Goal: Information Seeking & Learning: Compare options

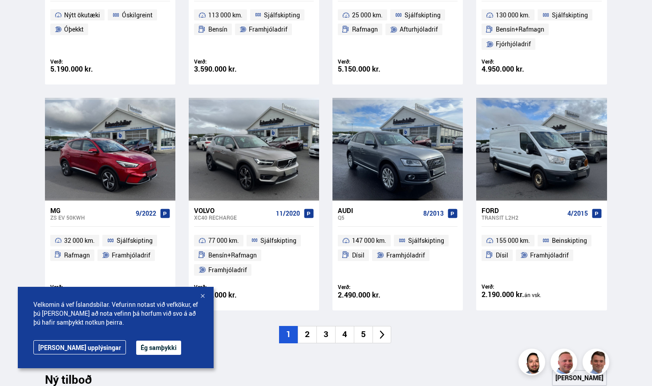
scroll to position [551, 0]
click at [307, 333] on li "2" at bounding box center [307, 334] width 19 height 17
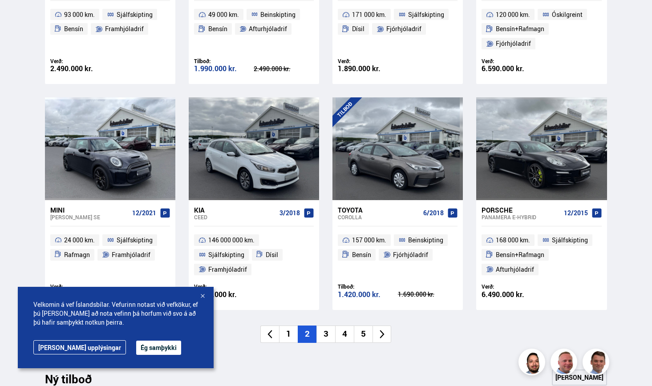
click at [199, 211] on div "Kia" at bounding box center [235, 210] width 82 height 8
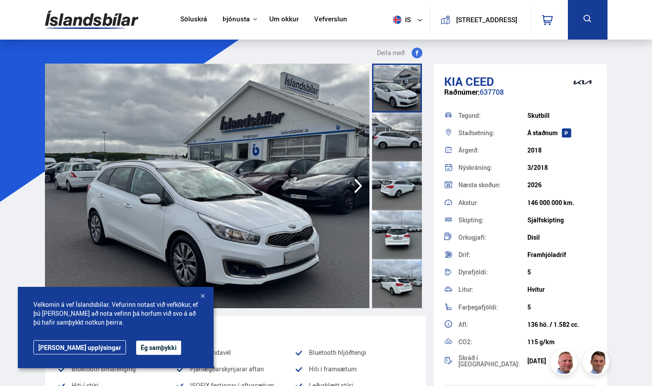
click at [361, 192] on icon "button" at bounding box center [358, 185] width 18 height 21
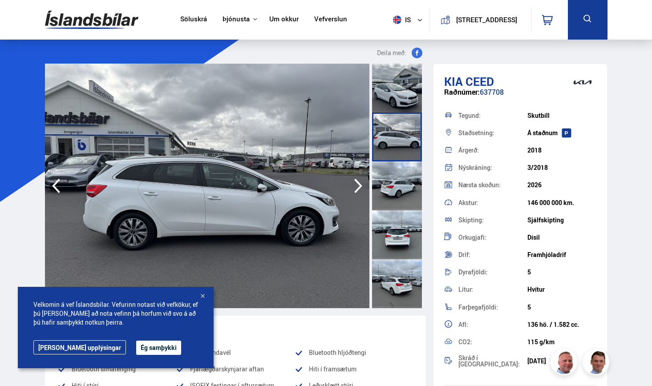
click at [361, 192] on icon "button" at bounding box center [358, 185] width 18 height 21
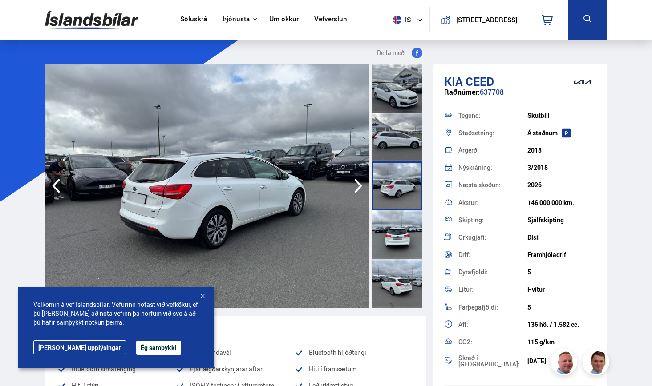
click at [361, 192] on icon "button" at bounding box center [358, 185] width 18 height 21
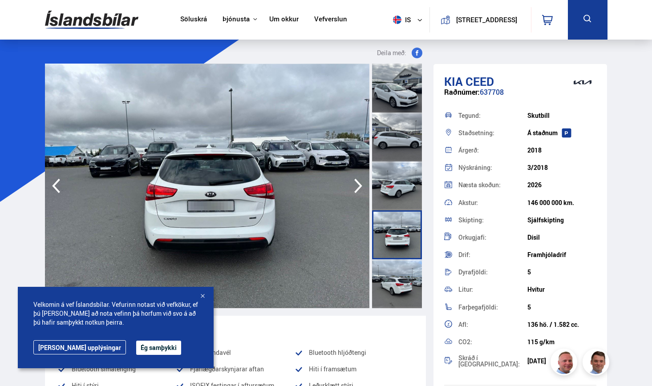
click at [361, 192] on icon "button" at bounding box center [358, 185] width 18 height 21
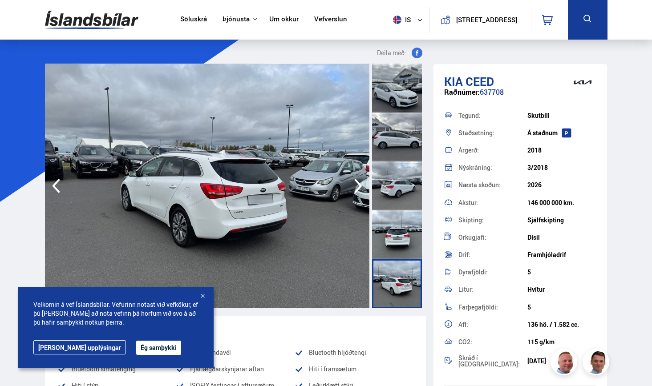
click at [361, 192] on icon "button" at bounding box center [358, 185] width 18 height 21
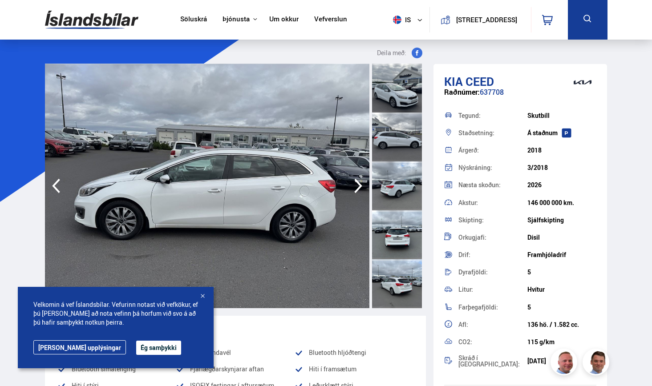
click at [361, 192] on icon "button" at bounding box center [358, 185] width 18 height 21
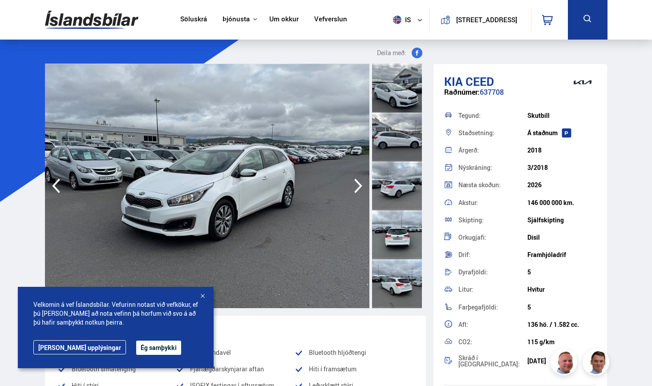
click at [361, 192] on icon "button" at bounding box center [358, 185] width 18 height 21
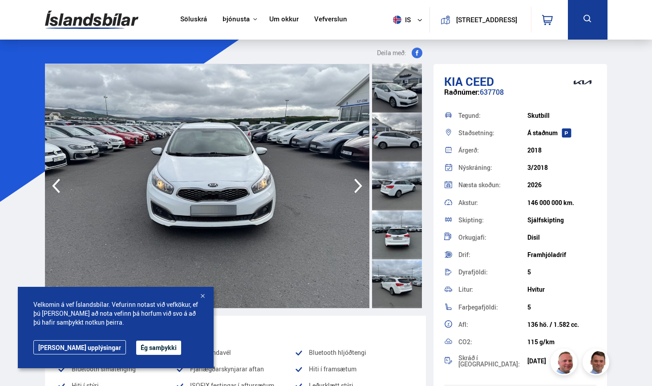
click at [361, 192] on icon "button" at bounding box center [358, 185] width 18 height 21
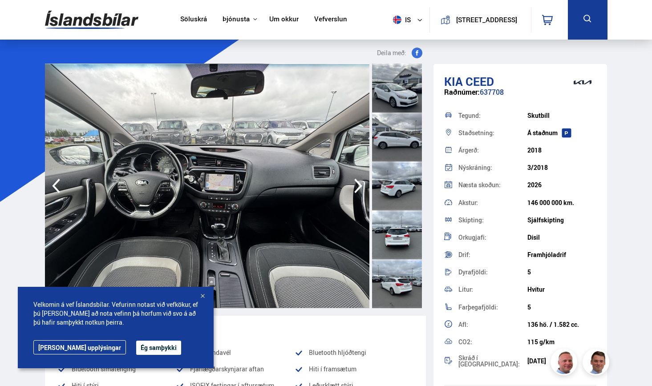
click at [361, 192] on icon "button" at bounding box center [358, 185] width 18 height 21
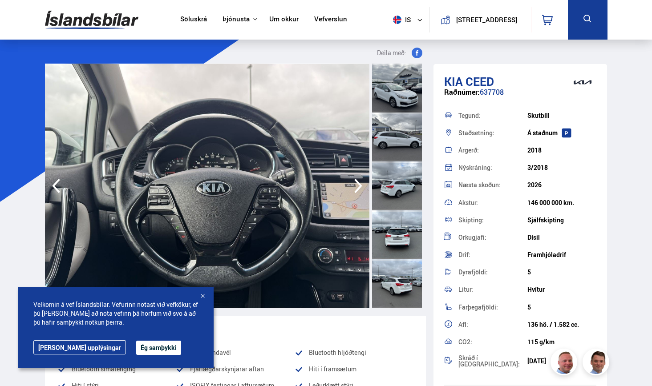
click at [361, 192] on icon "button" at bounding box center [358, 185] width 18 height 21
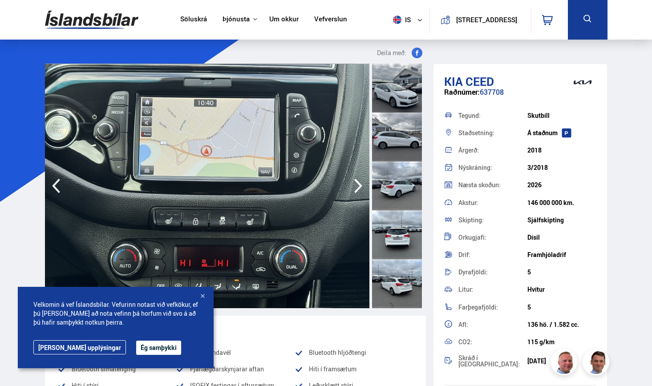
click at [361, 192] on icon "button" at bounding box center [358, 185] width 18 height 21
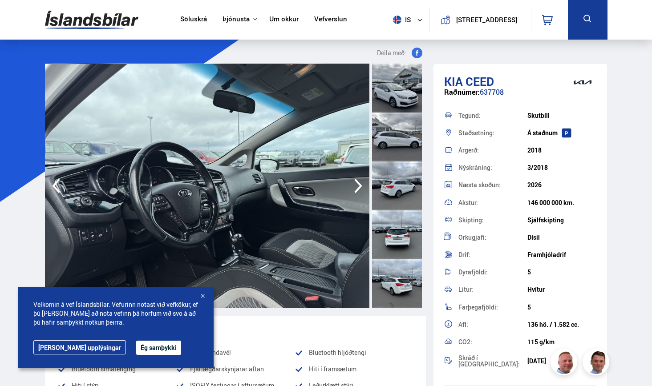
click at [361, 192] on icon "button" at bounding box center [358, 185] width 18 height 21
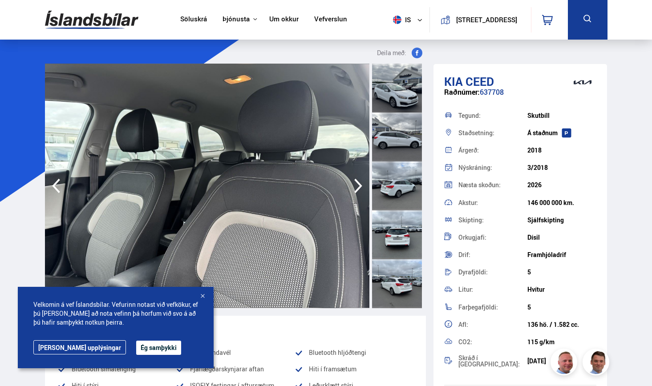
click at [361, 192] on icon "button" at bounding box center [358, 185] width 18 height 21
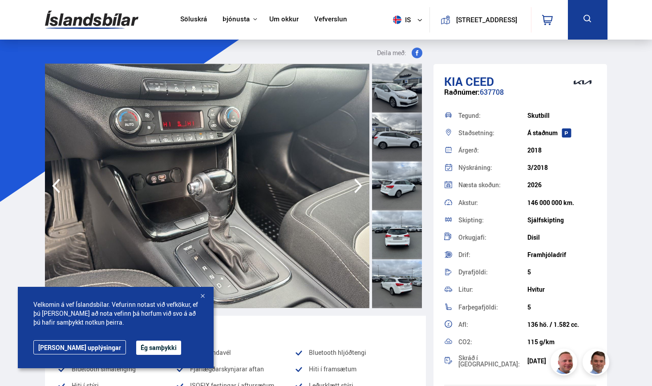
click at [361, 192] on icon "button" at bounding box center [358, 185] width 18 height 21
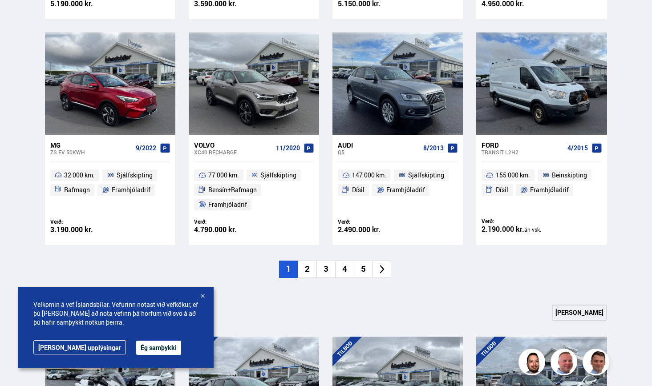
scroll to position [639, 0]
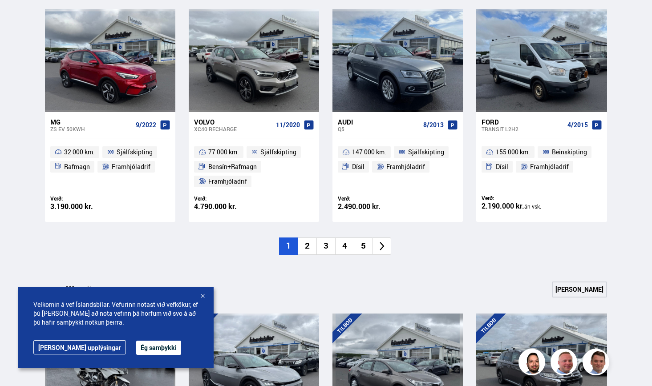
click at [308, 246] on li "2" at bounding box center [307, 246] width 19 height 17
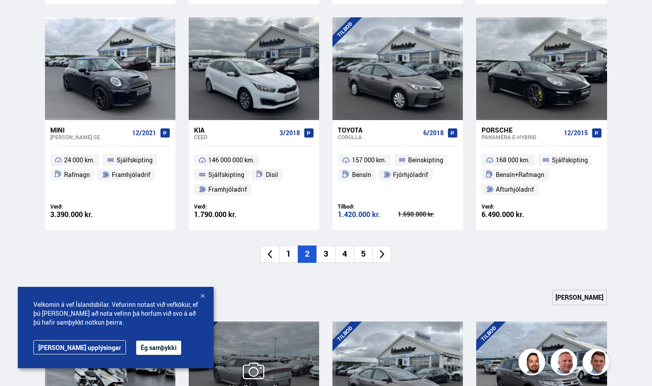
scroll to position [624, 0]
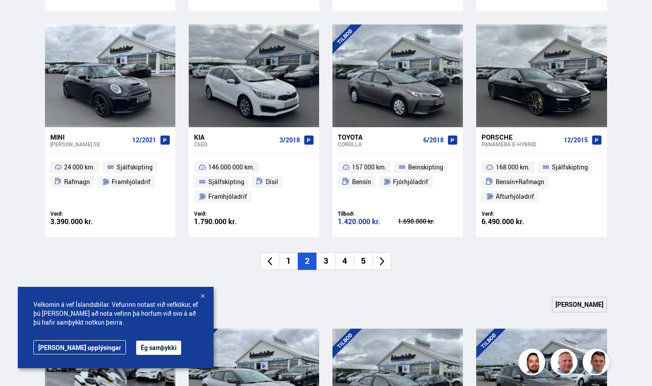
click at [206, 141] on div "Ceed" at bounding box center [235, 144] width 82 height 6
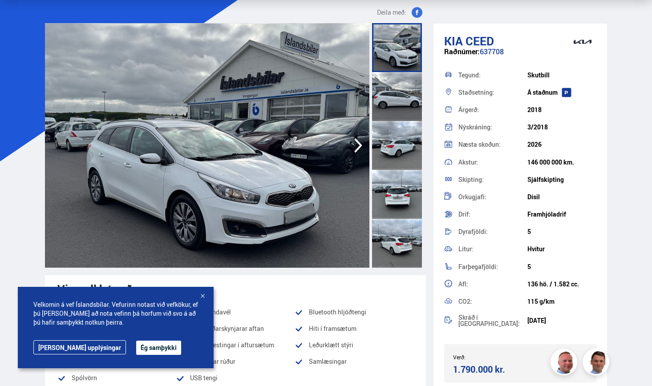
scroll to position [47, 0]
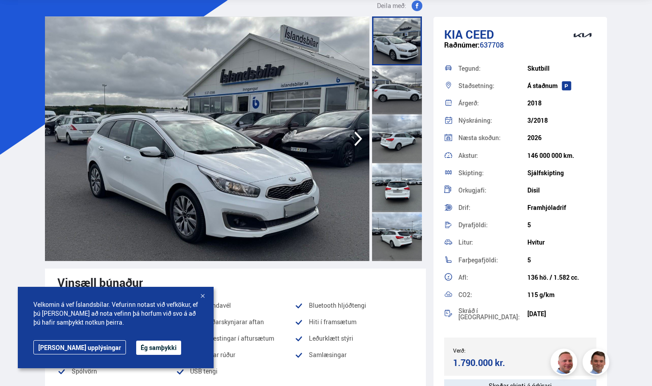
click at [393, 81] on div at bounding box center [397, 89] width 50 height 49
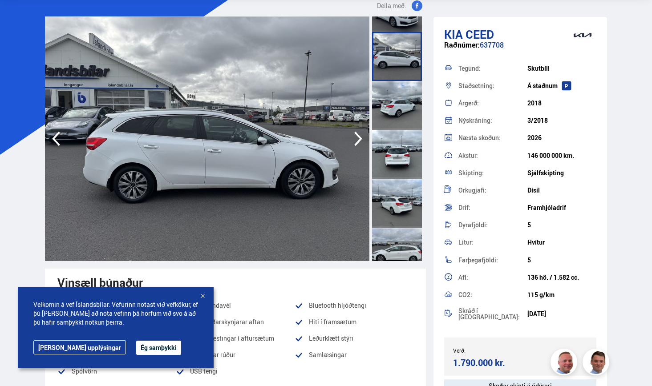
scroll to position [36, 0]
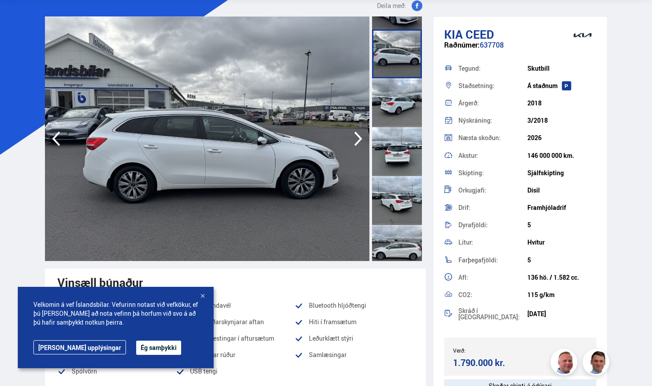
click at [397, 106] on div at bounding box center [397, 102] width 50 height 49
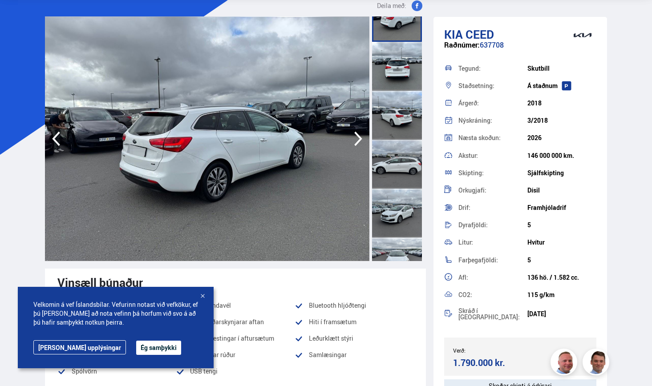
scroll to position [128, 0]
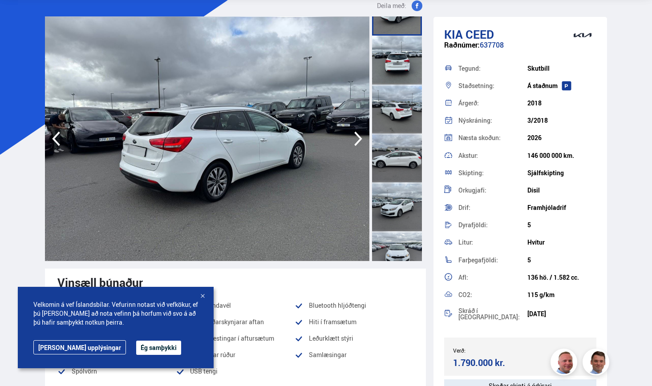
click at [406, 96] on div at bounding box center [397, 109] width 50 height 49
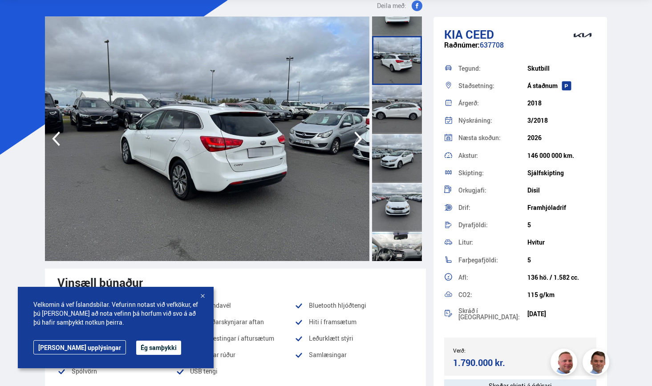
scroll to position [180, 0]
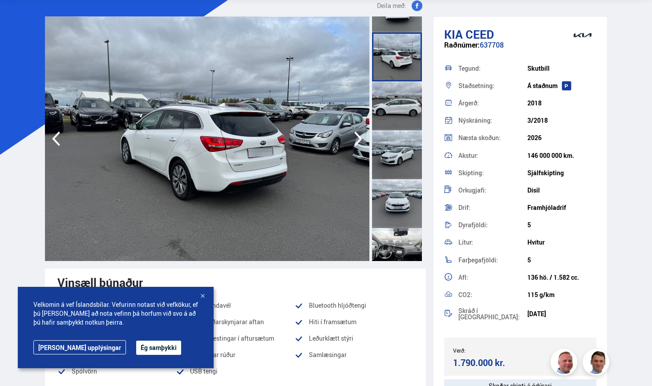
click at [406, 99] on div at bounding box center [397, 105] width 50 height 49
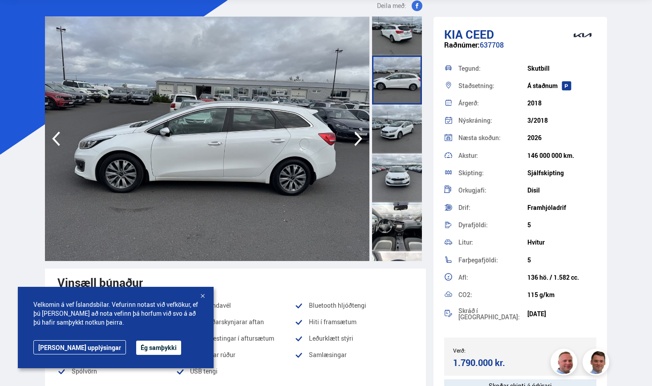
click at [399, 126] on div at bounding box center [397, 129] width 50 height 49
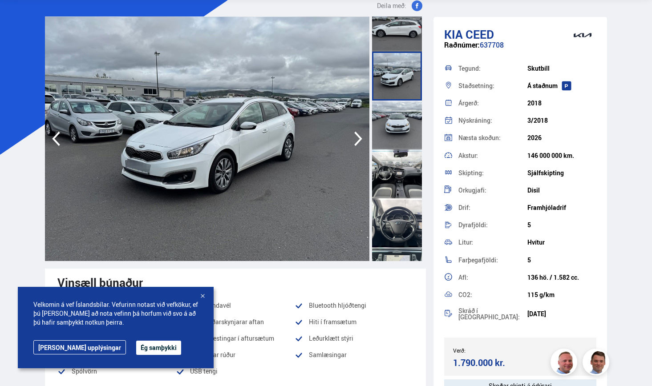
scroll to position [262, 0]
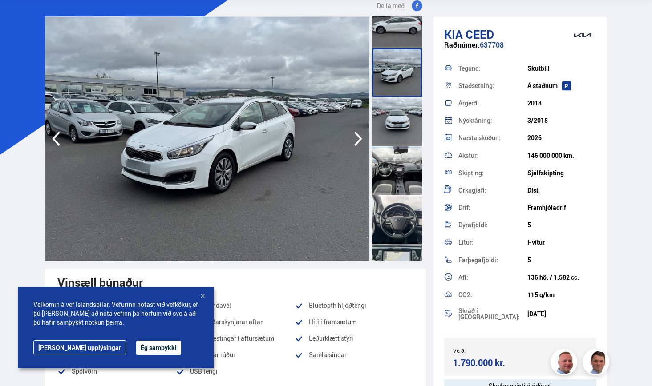
click at [398, 128] on div at bounding box center [397, 121] width 50 height 49
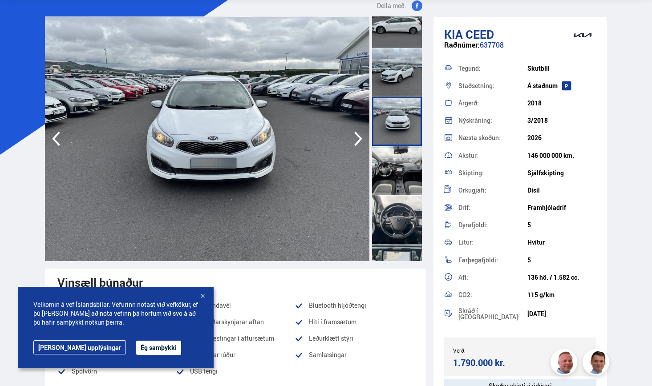
click at [389, 185] on div at bounding box center [397, 170] width 50 height 49
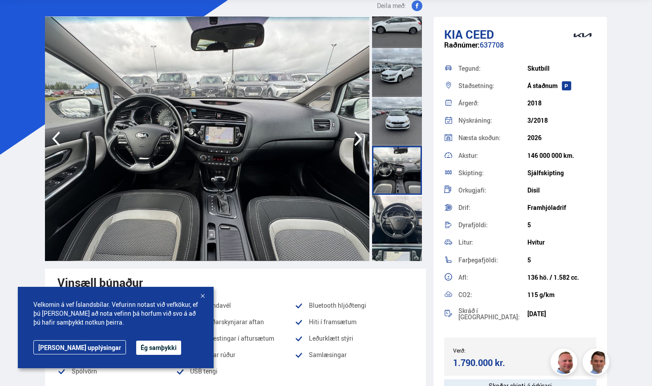
click at [396, 224] on div at bounding box center [397, 219] width 50 height 49
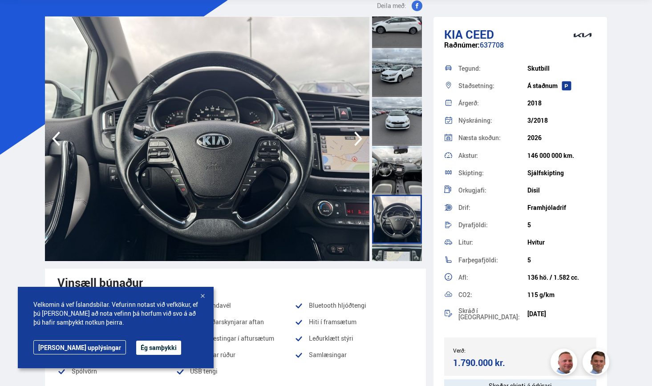
click at [391, 254] on div at bounding box center [397, 268] width 50 height 49
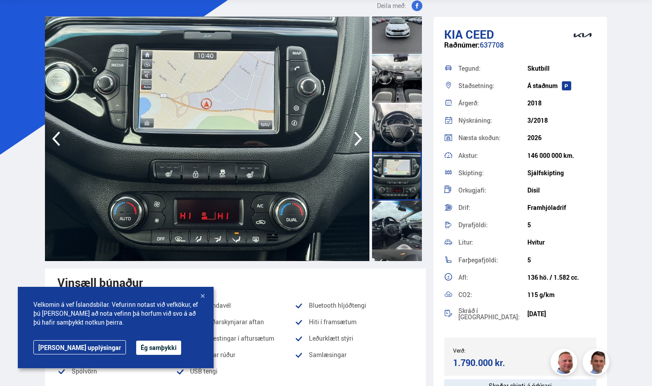
scroll to position [361, 0]
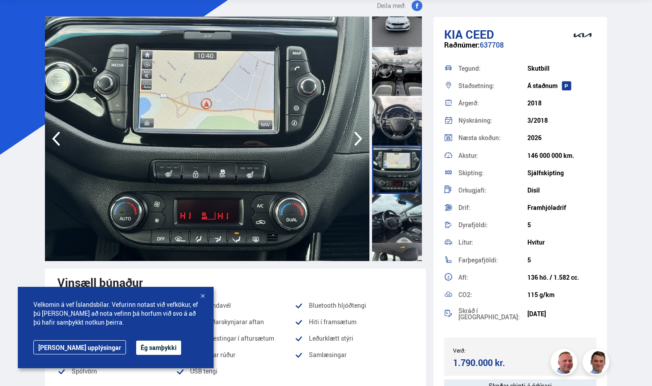
click at [389, 177] on div at bounding box center [397, 169] width 50 height 49
click at [390, 237] on div at bounding box center [397, 218] width 50 height 49
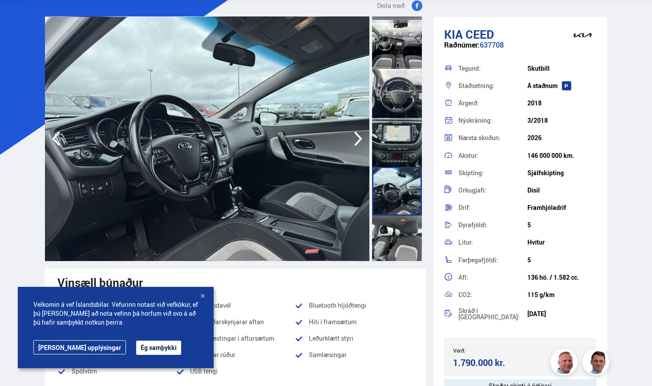
scroll to position [402, 0]
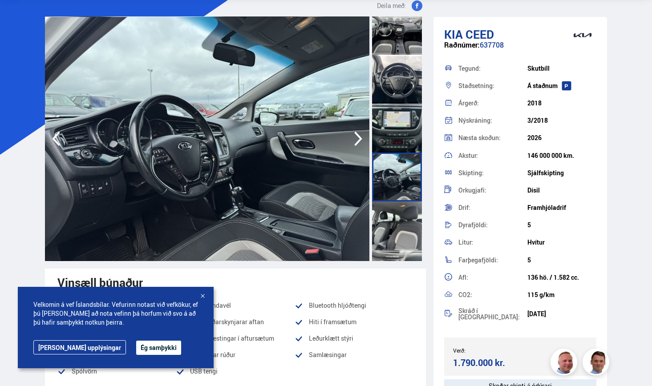
click at [391, 232] on div at bounding box center [397, 226] width 50 height 49
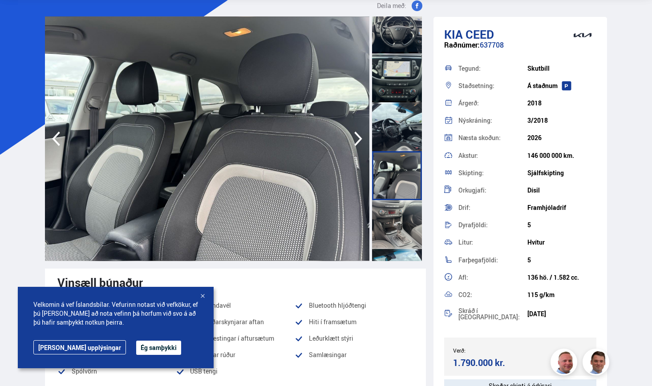
scroll to position [459, 0]
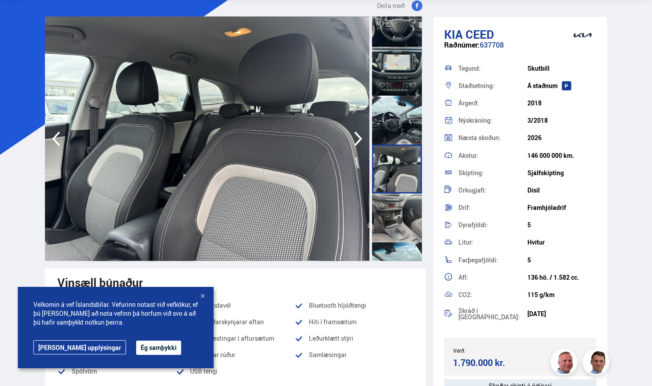
click at [391, 232] on div at bounding box center [397, 218] width 50 height 49
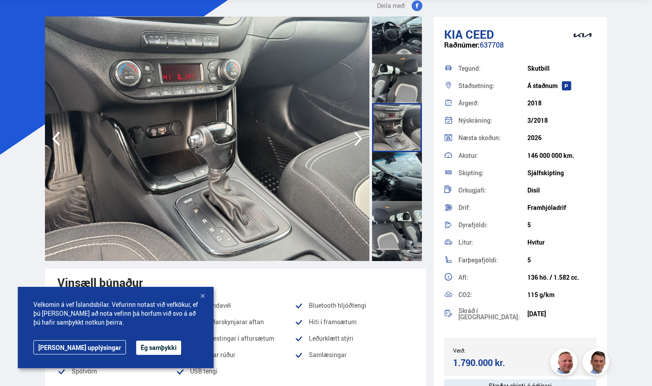
scroll to position [550, 0]
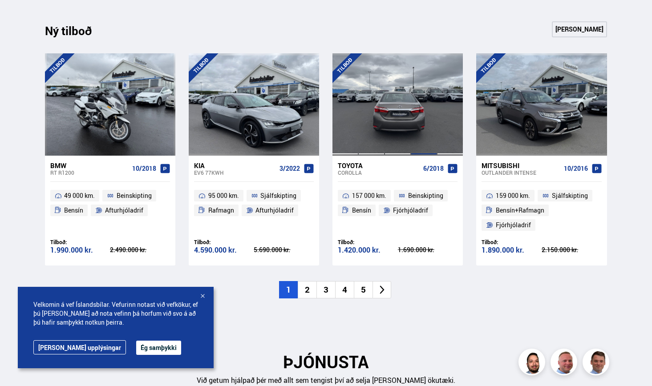
scroll to position [901, 0]
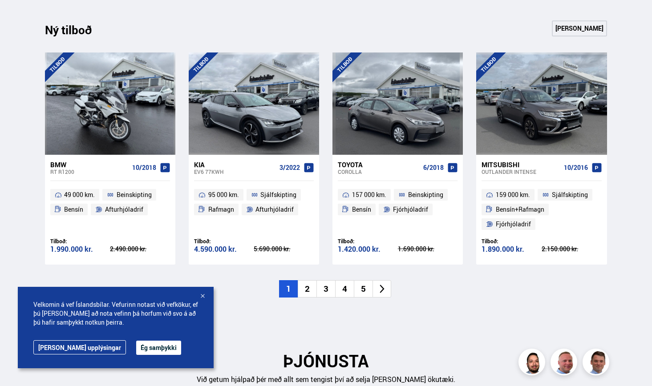
click at [308, 283] on li "2" at bounding box center [307, 288] width 19 height 17
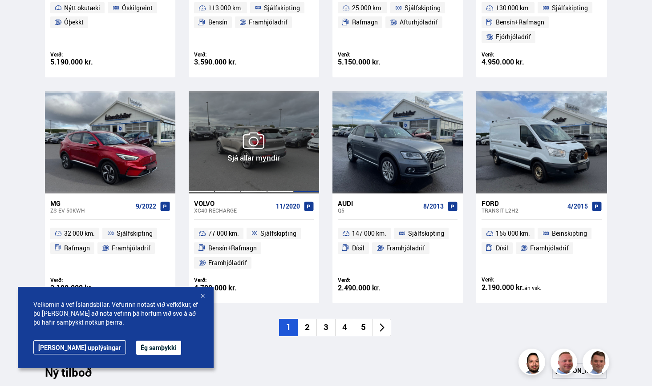
scroll to position [559, 0]
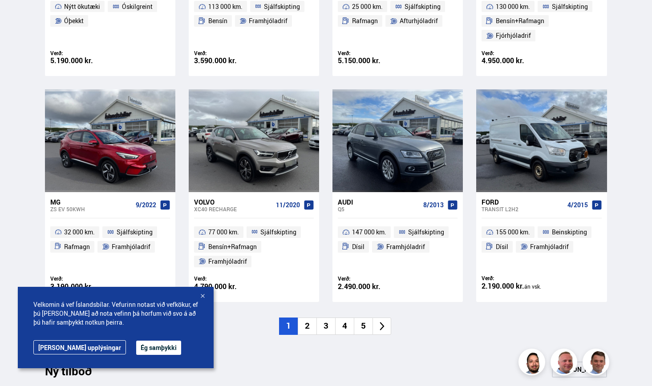
click at [308, 326] on li "2" at bounding box center [307, 326] width 19 height 17
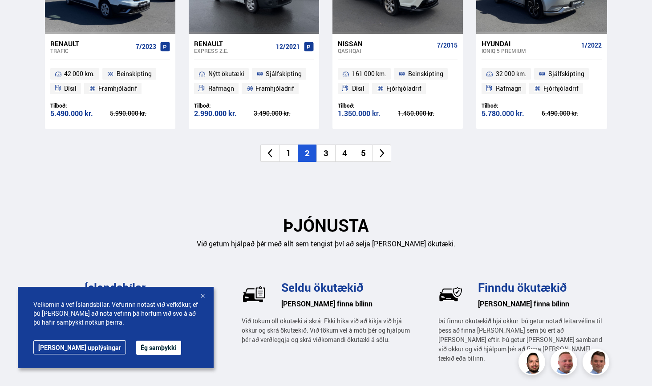
scroll to position [1000, 0]
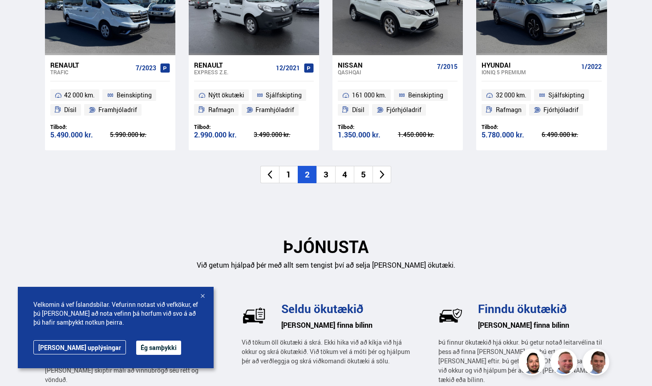
click at [326, 167] on li "3" at bounding box center [325, 174] width 19 height 17
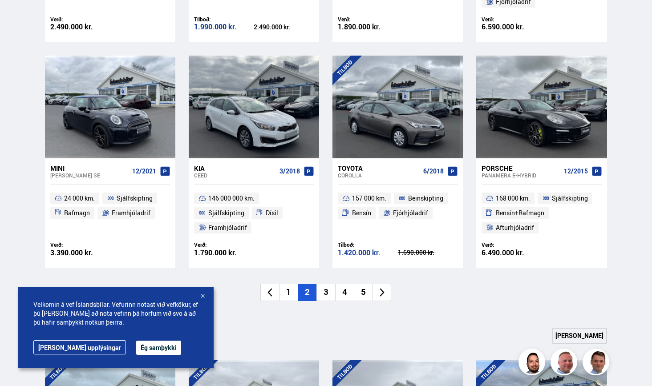
scroll to position [592, 0]
click at [320, 286] on li "3" at bounding box center [325, 292] width 19 height 17
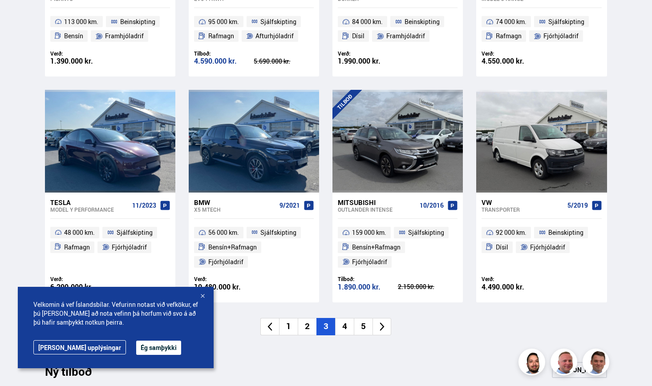
scroll to position [547, 0]
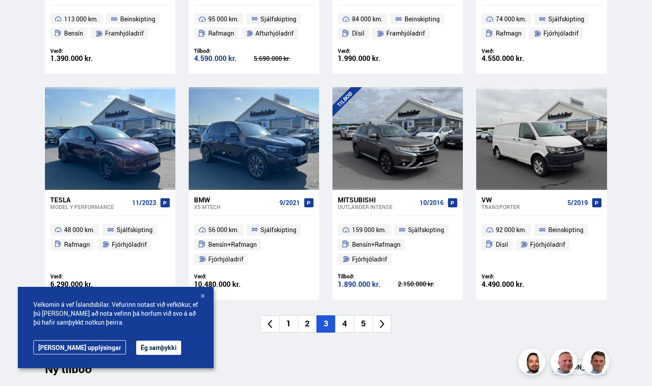
click at [345, 325] on li "4" at bounding box center [344, 324] width 19 height 17
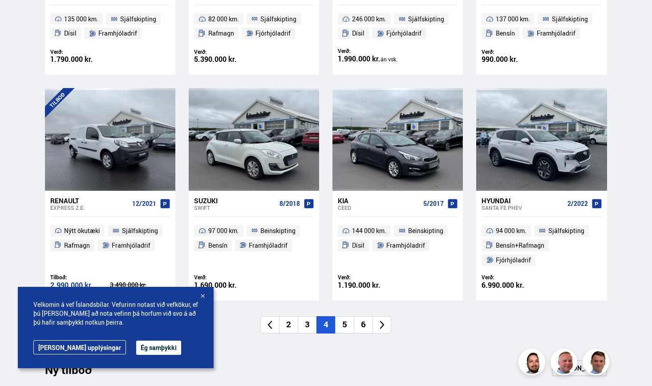
click at [202, 297] on div at bounding box center [202, 296] width 9 height 9
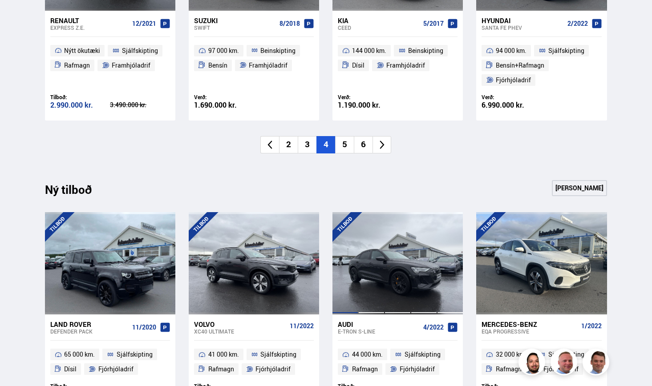
scroll to position [728, 0]
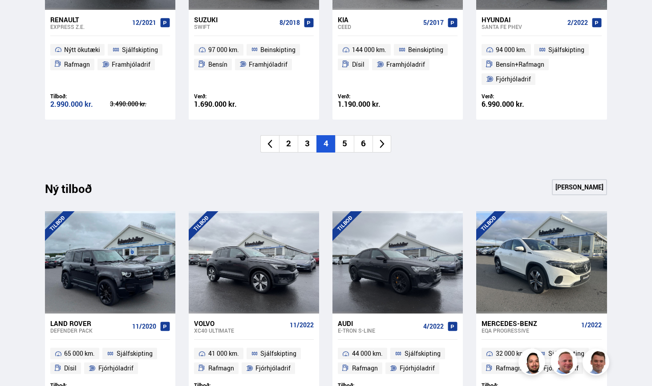
click at [345, 145] on li "5" at bounding box center [344, 143] width 19 height 17
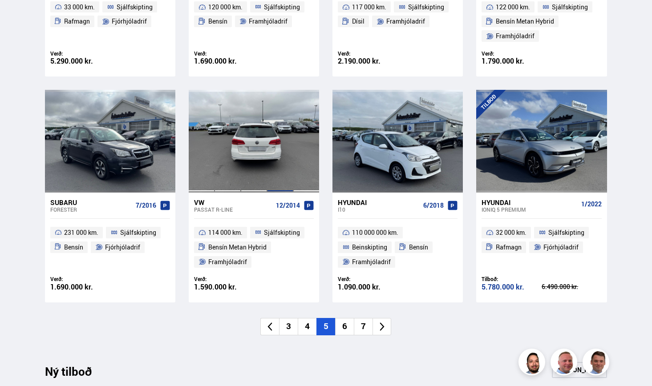
scroll to position [561, 0]
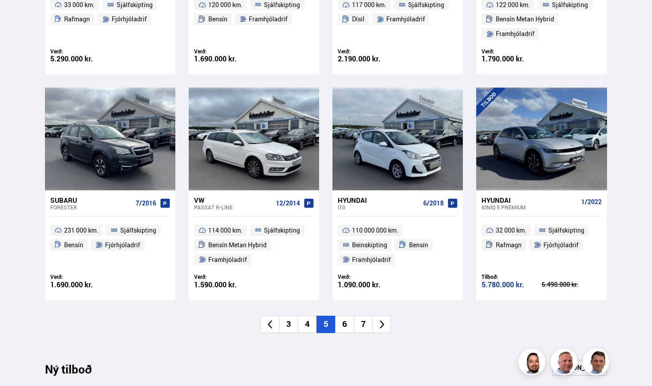
click at [349, 319] on li "6" at bounding box center [344, 324] width 19 height 17
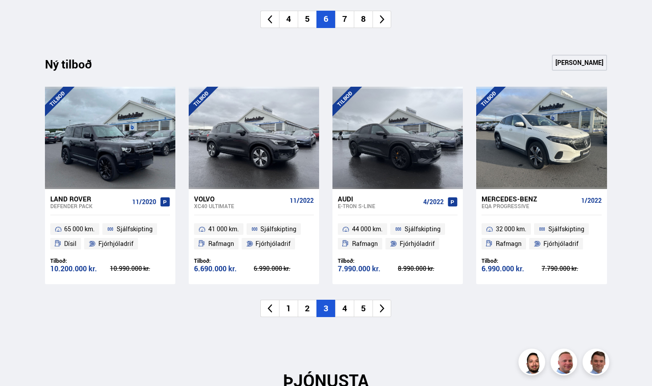
scroll to position [838, 0]
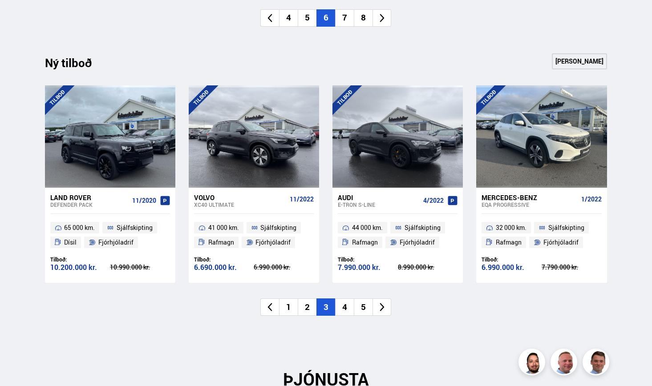
click at [347, 307] on li "4" at bounding box center [344, 307] width 19 height 17
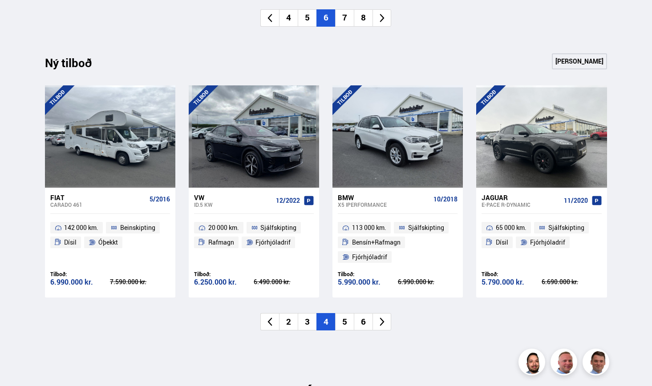
click at [345, 318] on li "5" at bounding box center [344, 321] width 19 height 17
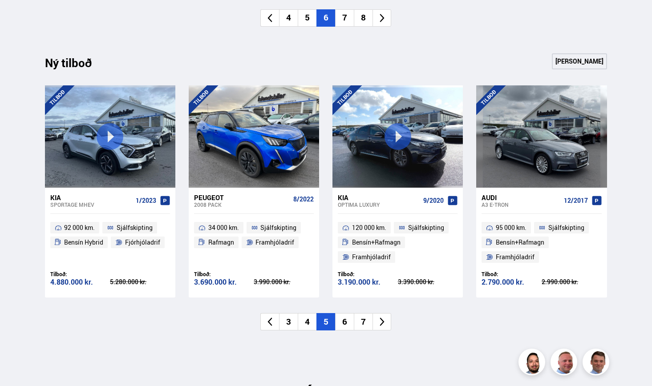
scroll to position [847, 0]
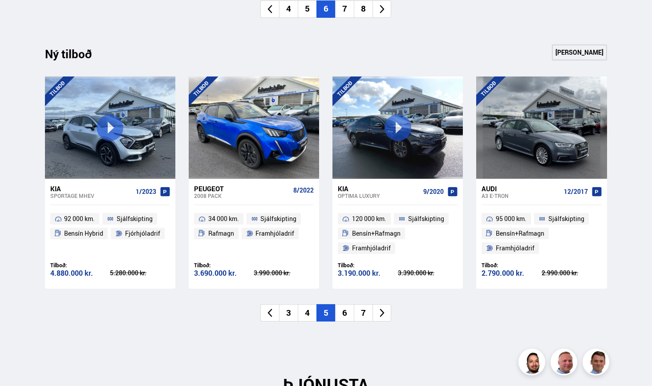
click at [341, 308] on li "6" at bounding box center [344, 312] width 19 height 17
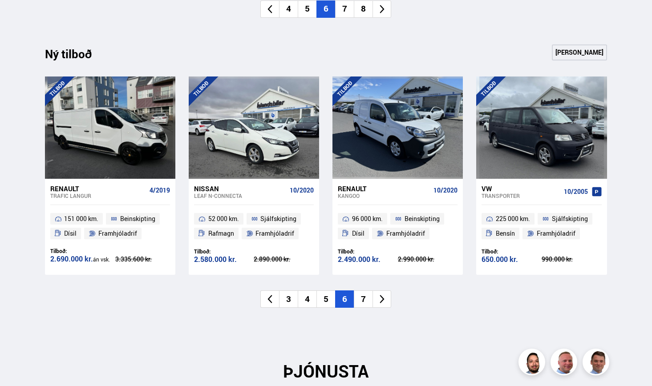
click at [216, 193] on div "Leaf N-CONNECTA" at bounding box center [240, 196] width 92 height 6
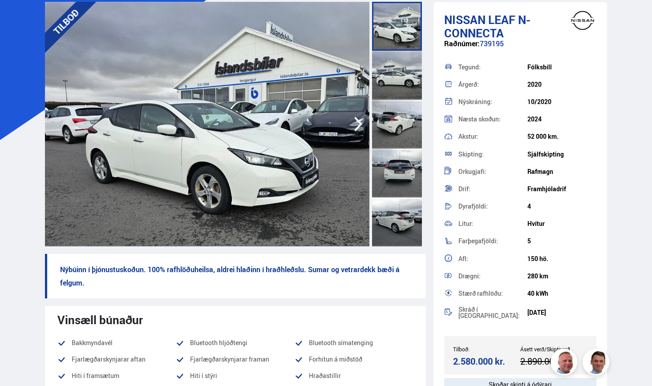
scroll to position [63, 0]
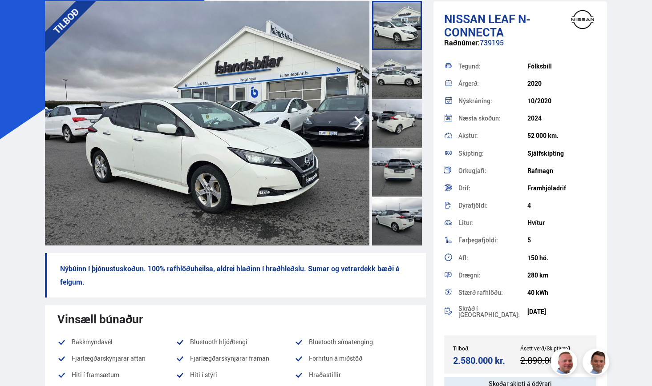
click at [405, 73] on div at bounding box center [397, 74] width 50 height 49
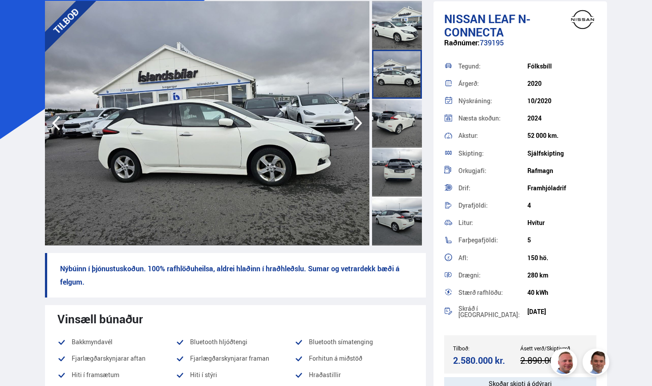
click at [404, 116] on div at bounding box center [397, 123] width 50 height 49
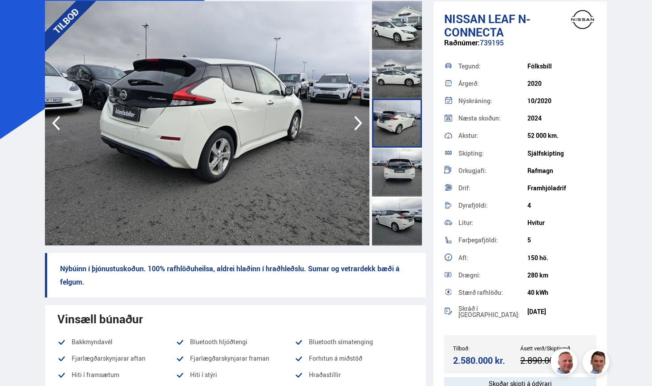
click at [397, 164] on div at bounding box center [397, 172] width 50 height 49
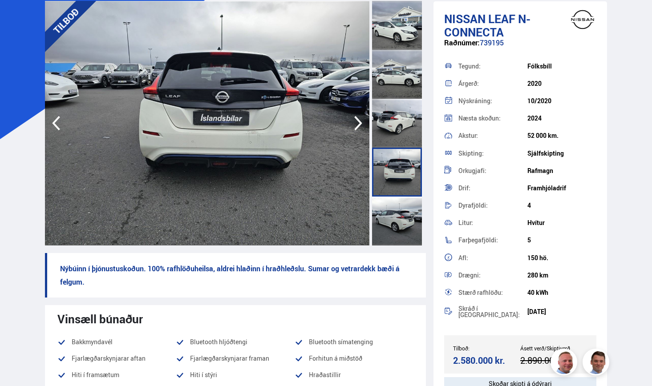
click at [391, 208] on div at bounding box center [397, 221] width 50 height 49
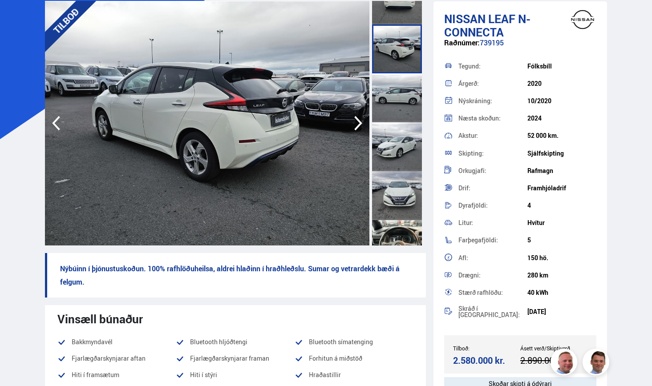
scroll to position [192, 0]
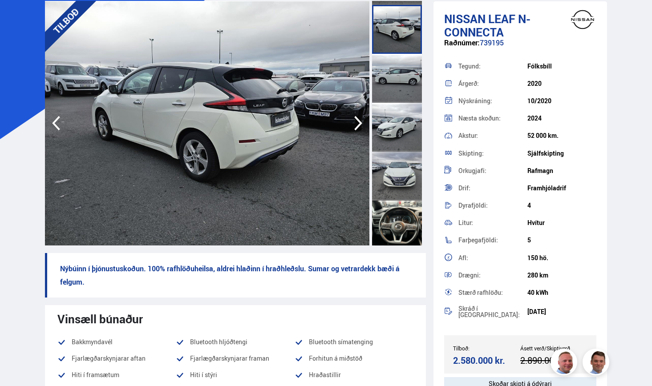
click at [391, 170] on div at bounding box center [397, 176] width 50 height 49
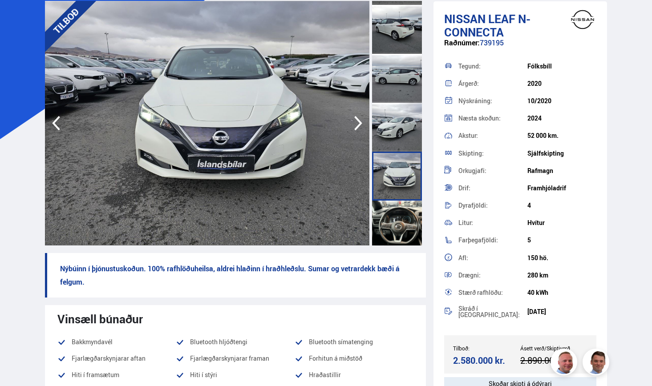
click at [394, 225] on div at bounding box center [397, 225] width 50 height 49
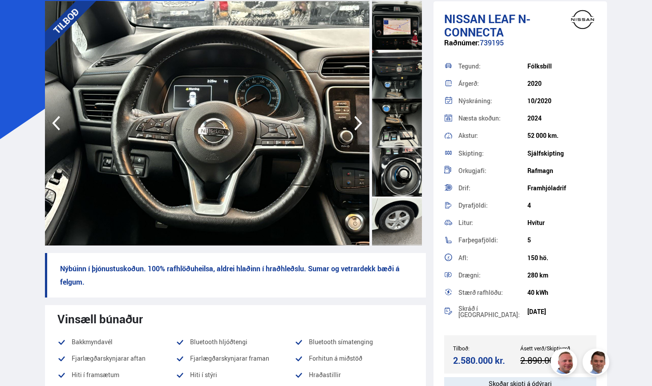
scroll to position [1273, 0]
click at [411, 179] on div at bounding box center [397, 172] width 50 height 49
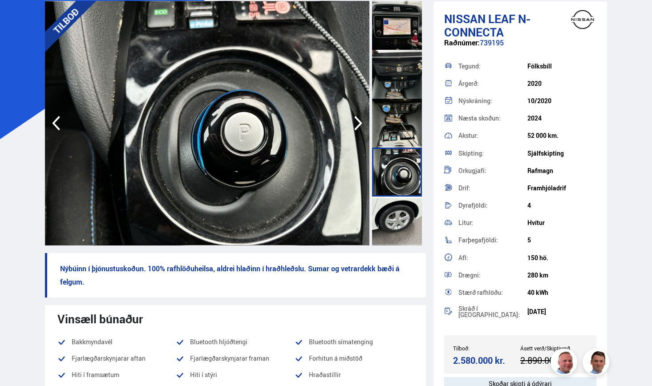
click at [406, 208] on div at bounding box center [397, 221] width 50 height 49
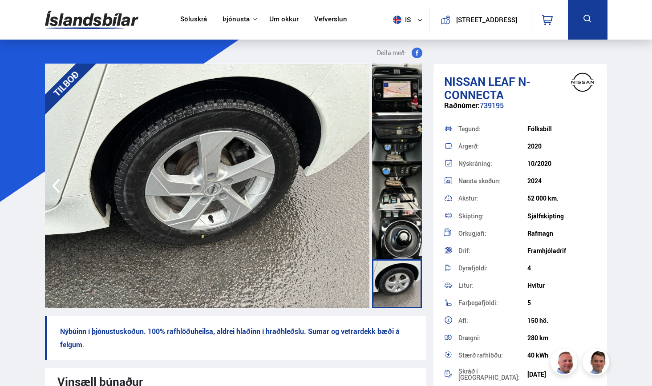
scroll to position [0, 0]
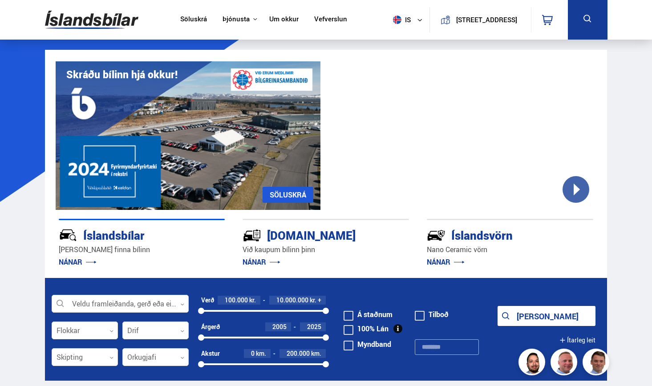
click at [405, 14] on button "is" at bounding box center [409, 20] width 40 height 26
click at [392, 37] on link "en" at bounding box center [403, 37] width 47 height 12
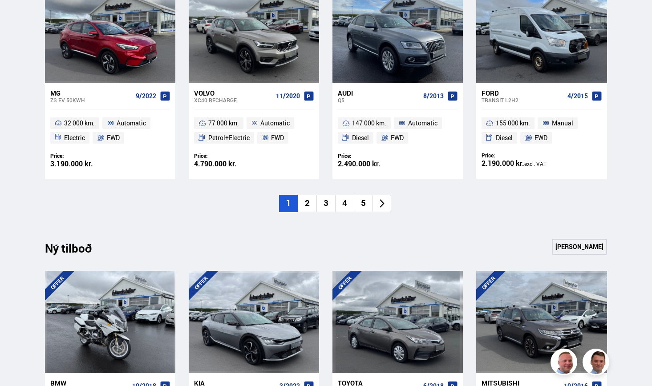
scroll to position [924, 0]
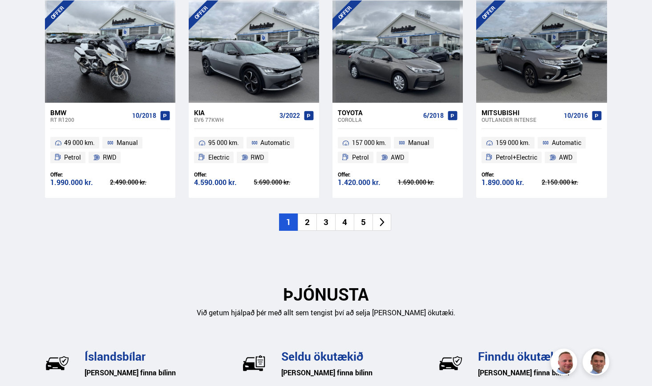
click at [308, 223] on li "2" at bounding box center [307, 222] width 19 height 17
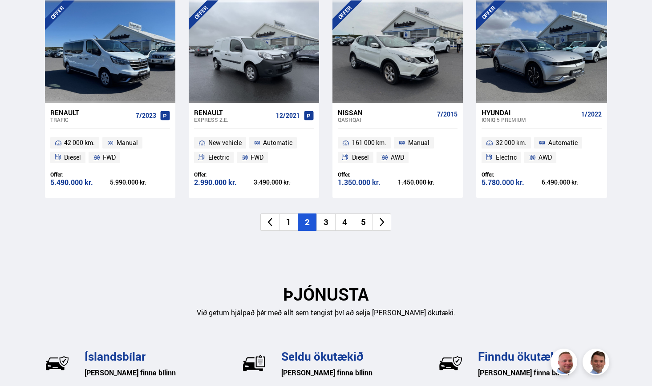
click at [349, 114] on div "Nissan" at bounding box center [386, 113] width 96 height 8
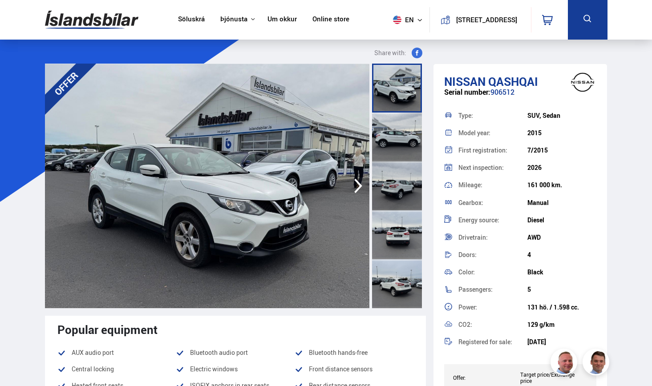
click at [400, 130] on div at bounding box center [397, 137] width 50 height 49
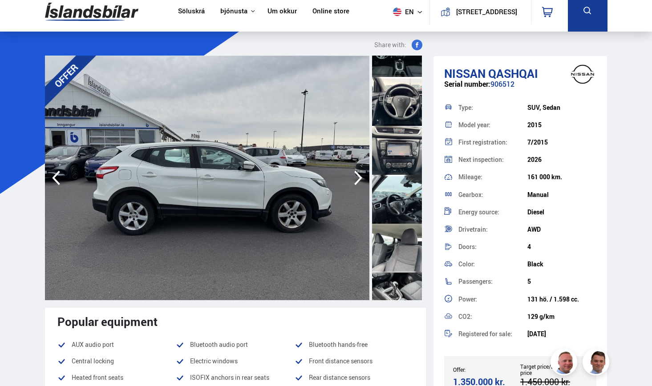
scroll to position [9, 0]
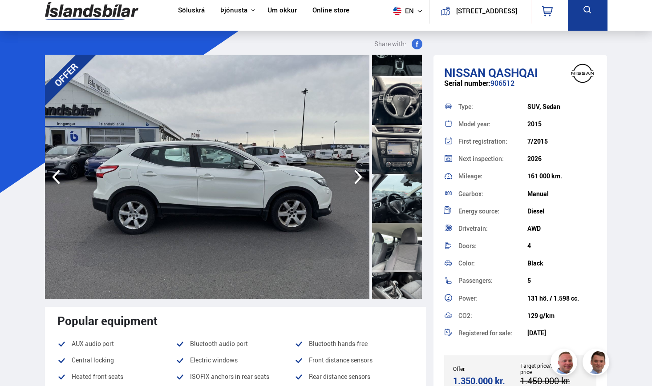
click at [390, 282] on div at bounding box center [397, 296] width 50 height 49
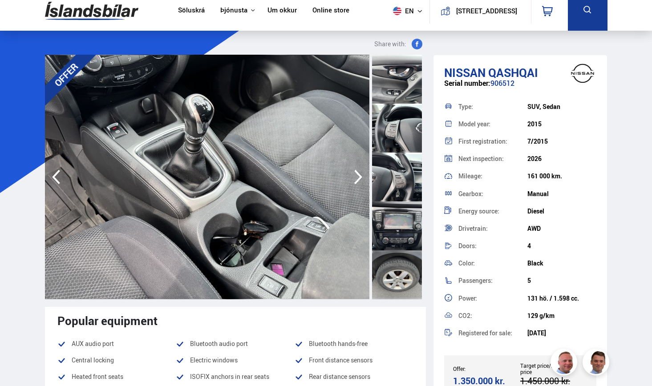
scroll to position [1028, 0]
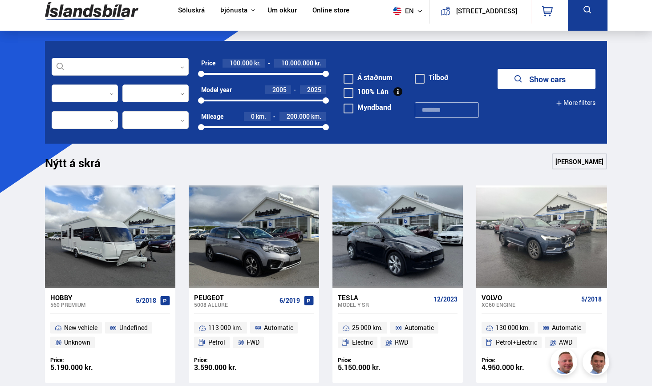
scroll to position [924, 0]
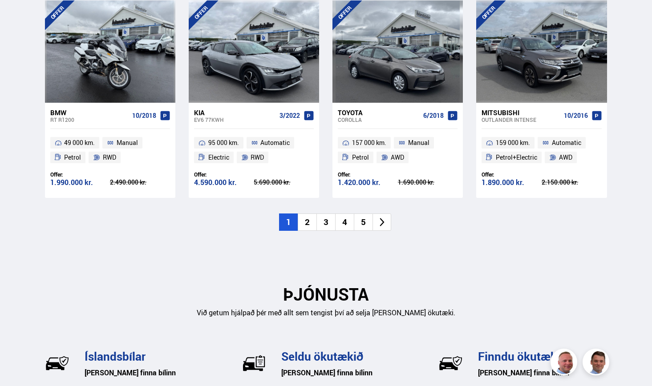
click at [311, 216] on li "2" at bounding box center [307, 222] width 19 height 17
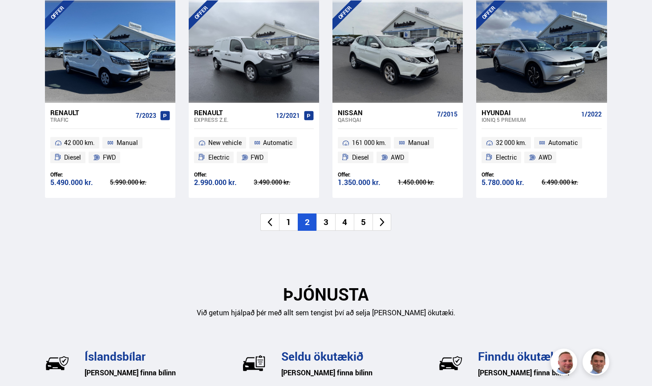
click at [329, 219] on li "3" at bounding box center [325, 222] width 19 height 17
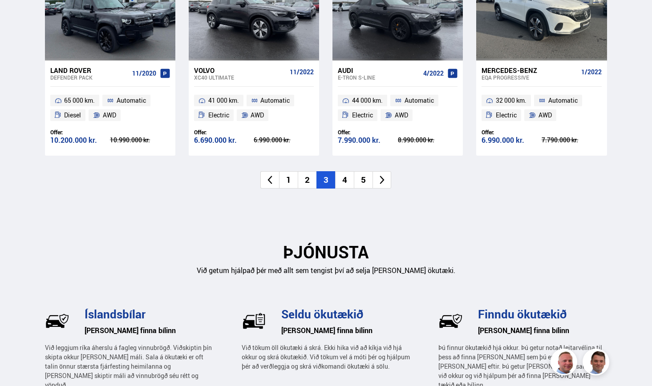
scroll to position [967, 0]
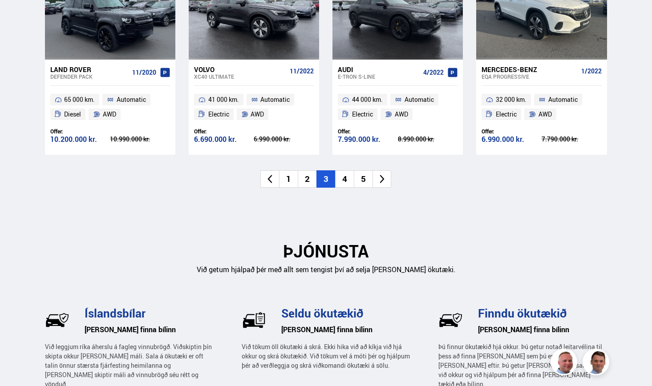
click at [345, 178] on li "4" at bounding box center [344, 178] width 19 height 17
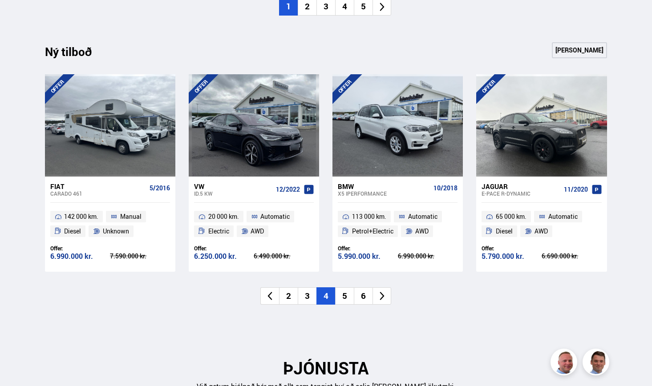
scroll to position [853, 0]
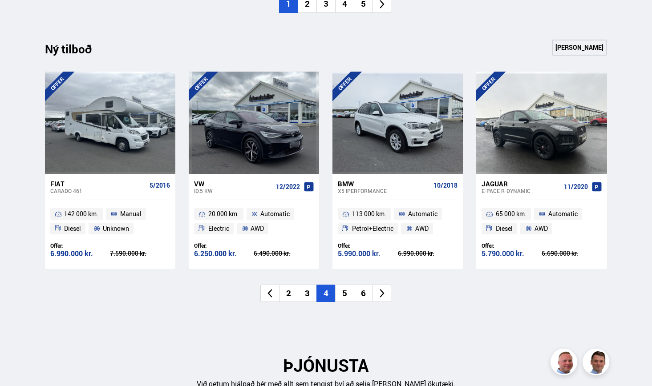
click at [344, 293] on li "5" at bounding box center [344, 293] width 19 height 17
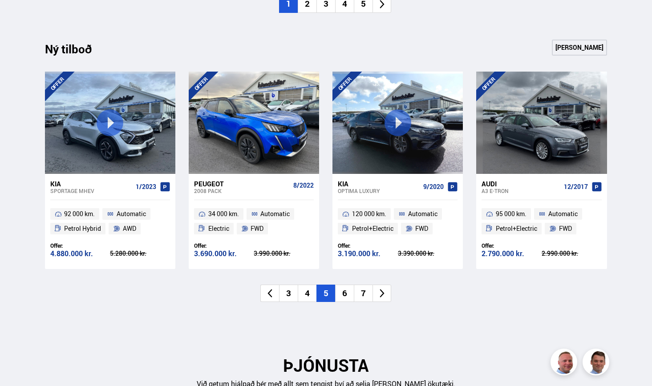
click at [350, 291] on li "6" at bounding box center [344, 293] width 19 height 17
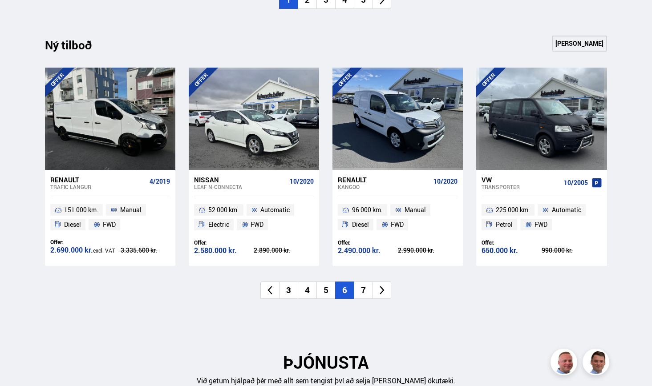
scroll to position [858, 0]
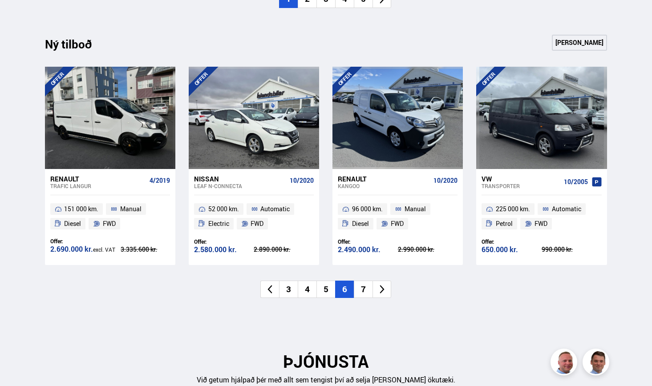
click at [361, 284] on li "7" at bounding box center [363, 289] width 19 height 17
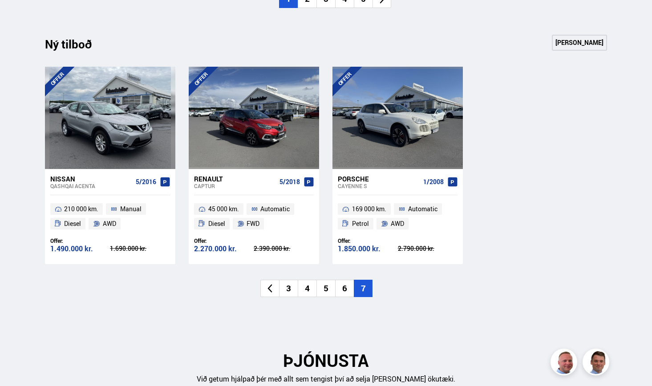
click at [348, 284] on li "6" at bounding box center [344, 288] width 19 height 17
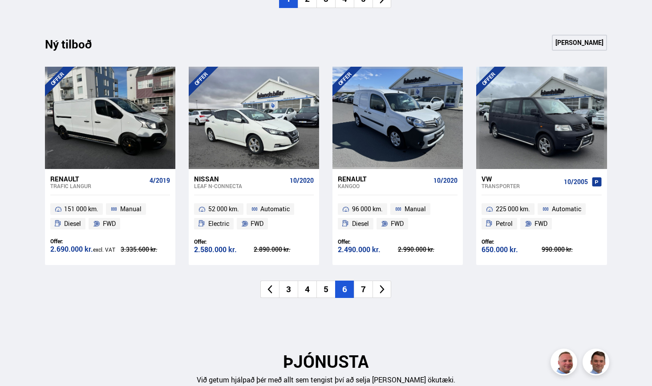
click at [328, 285] on li "5" at bounding box center [325, 289] width 19 height 17
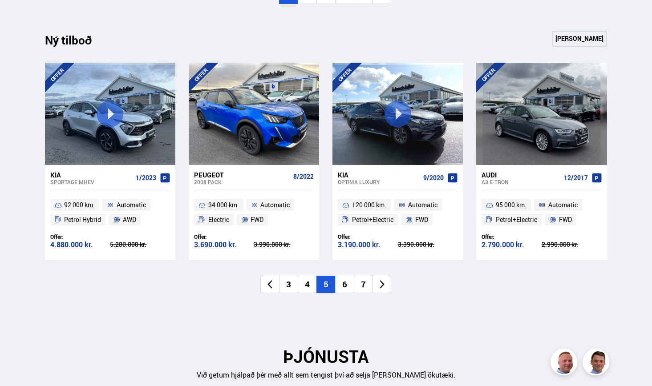
scroll to position [864, 0]
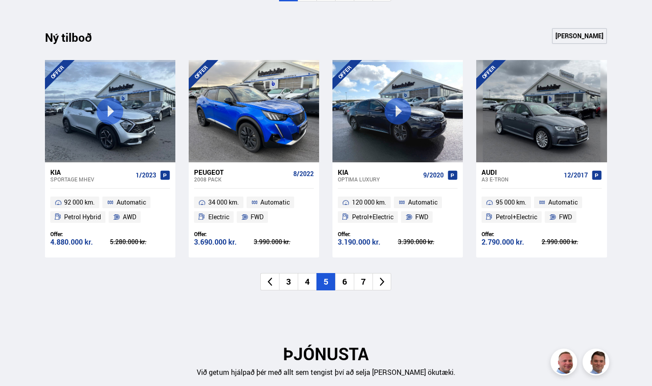
click at [304, 277] on li "4" at bounding box center [307, 281] width 19 height 17
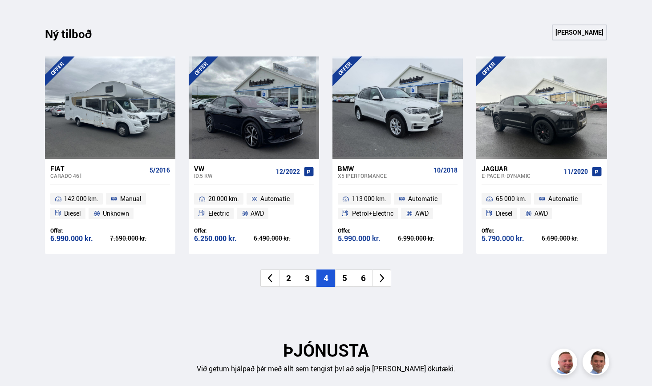
scroll to position [868, 0]
click at [304, 277] on li "3" at bounding box center [307, 277] width 19 height 17
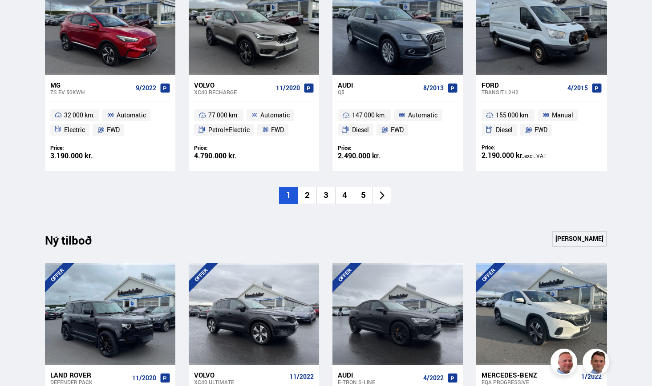
scroll to position [830, 0]
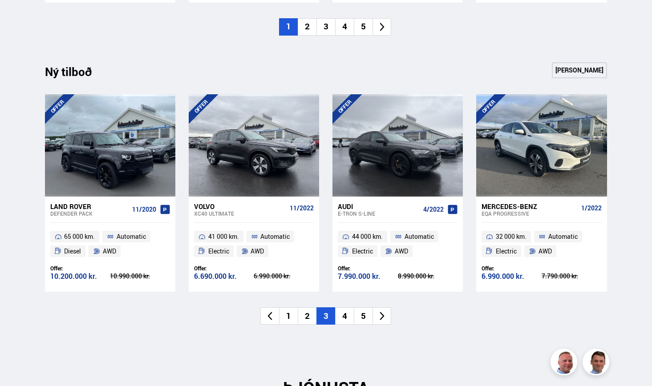
click at [365, 316] on li "5" at bounding box center [363, 316] width 19 height 17
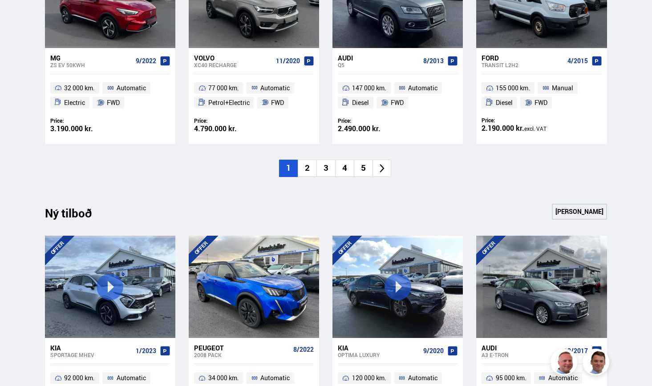
scroll to position [737, 0]
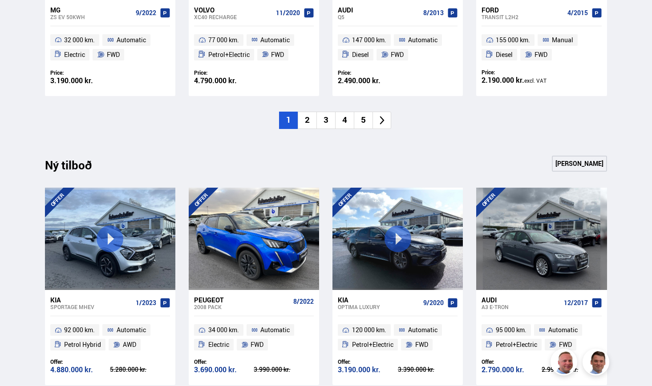
click at [308, 114] on li "2" at bounding box center [307, 120] width 19 height 17
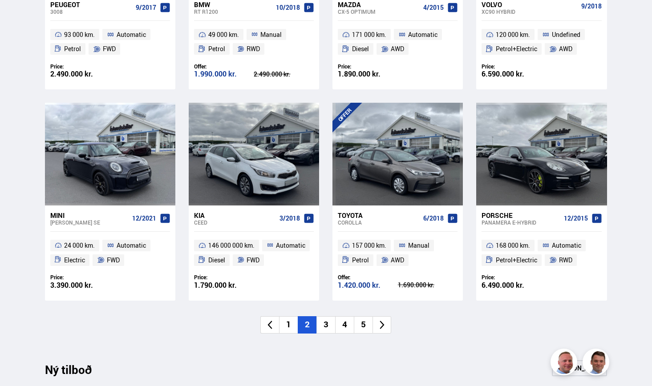
scroll to position [531, 0]
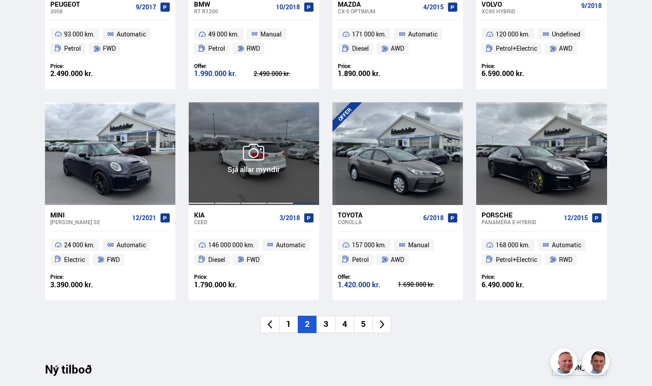
click at [306, 148] on div at bounding box center [306, 153] width 26 height 102
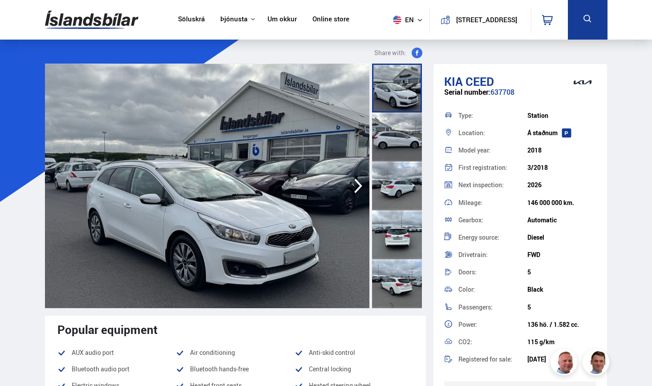
click at [390, 126] on div at bounding box center [397, 137] width 50 height 49
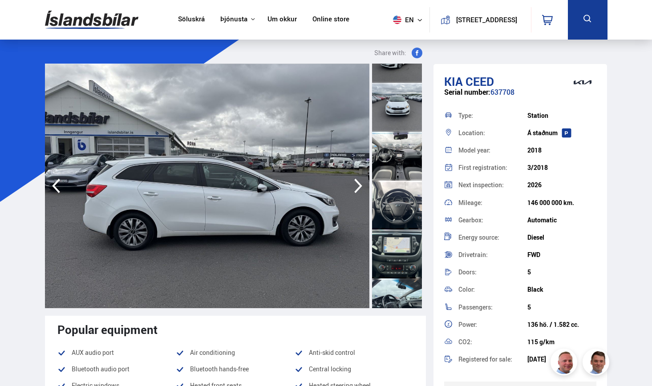
scroll to position [327, 0]
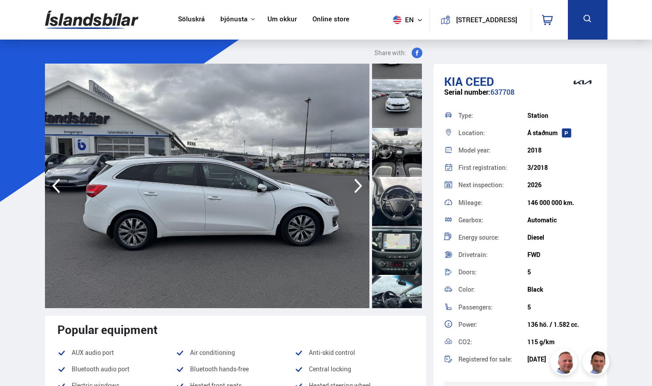
click at [392, 193] on div at bounding box center [397, 201] width 50 height 49
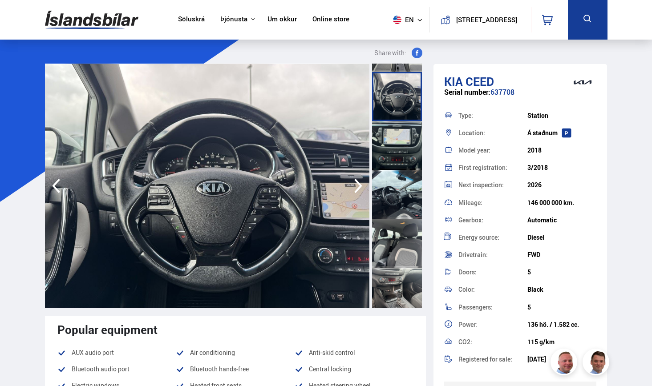
scroll to position [447, 0]
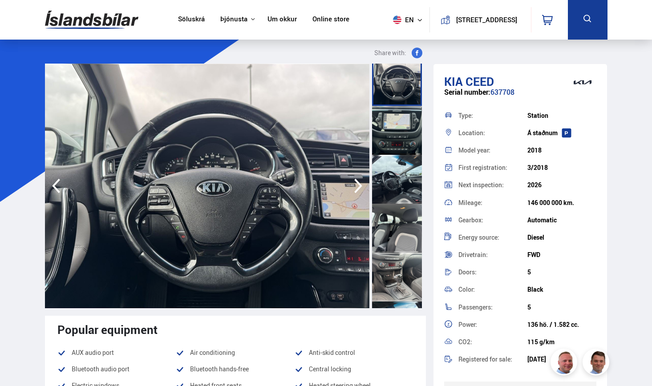
click at [393, 225] on div at bounding box center [397, 228] width 50 height 49
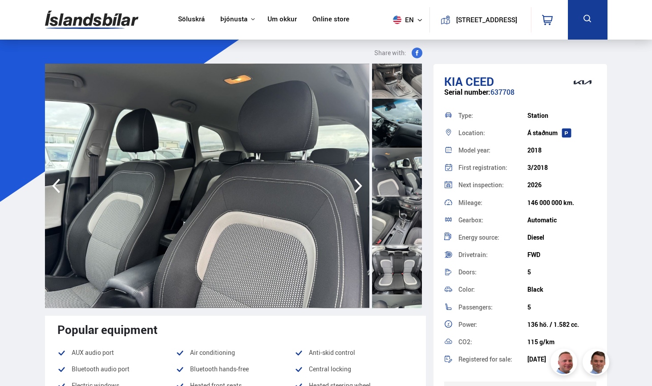
scroll to position [741, 0]
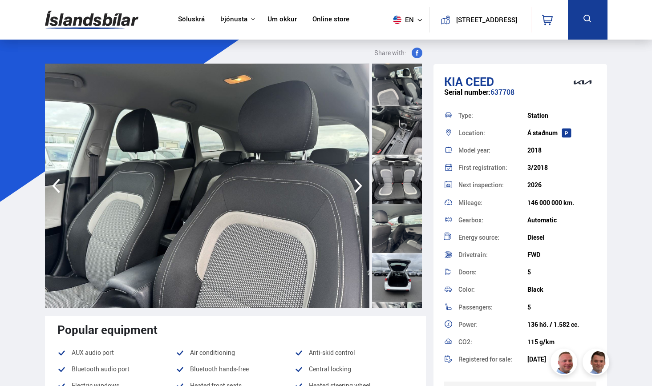
click at [393, 225] on div at bounding box center [397, 228] width 50 height 49
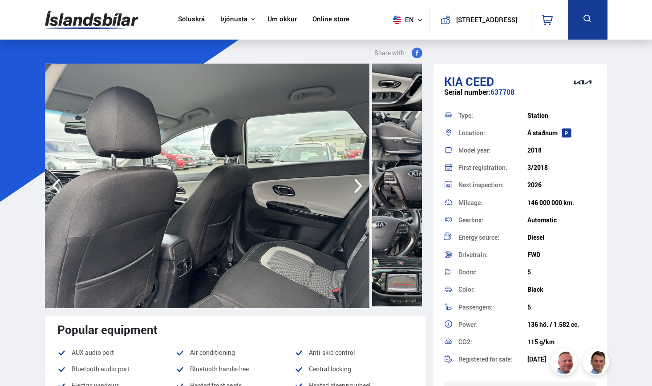
scroll to position [1045, 0]
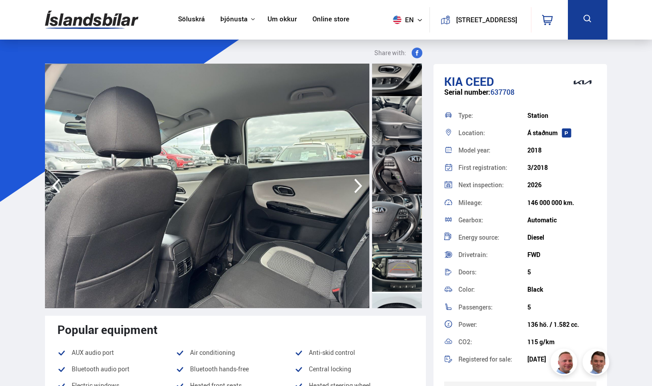
click at [390, 262] on div at bounding box center [397, 267] width 50 height 49
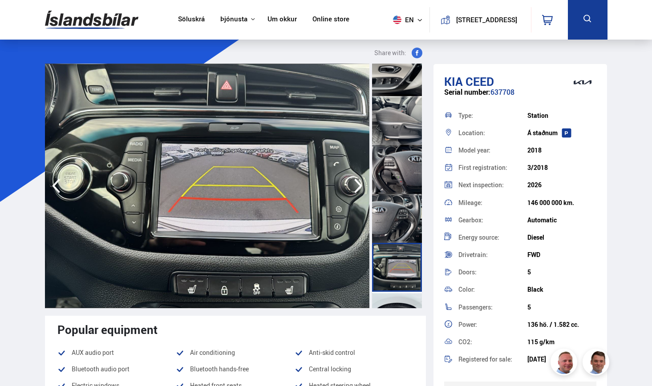
click at [389, 218] on div at bounding box center [397, 218] width 50 height 49
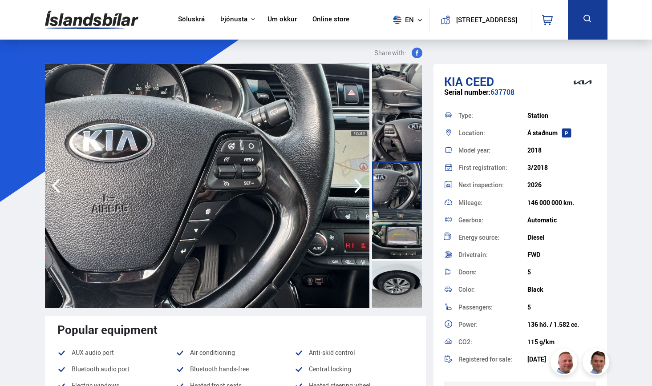
scroll to position [12, 0]
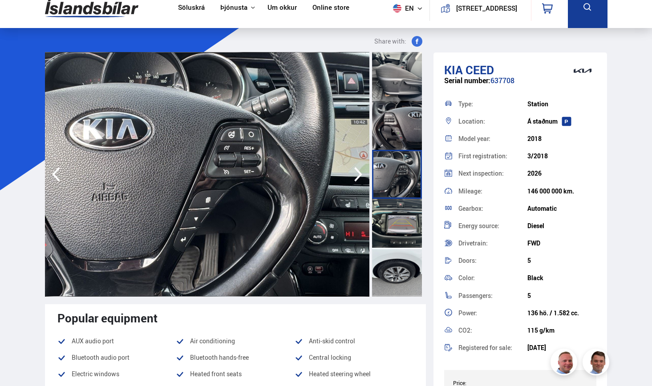
click at [389, 276] on div at bounding box center [397, 272] width 50 height 49
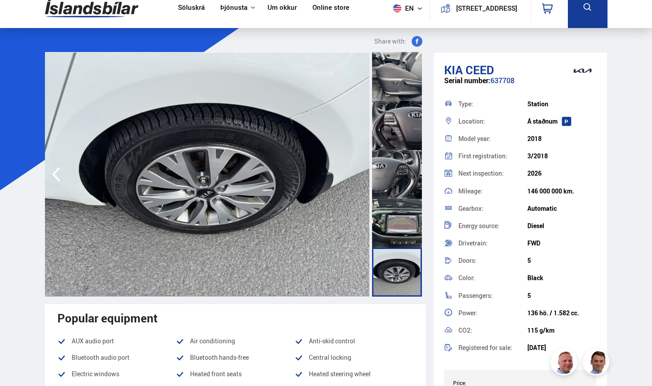
click at [393, 216] on div at bounding box center [397, 223] width 50 height 49
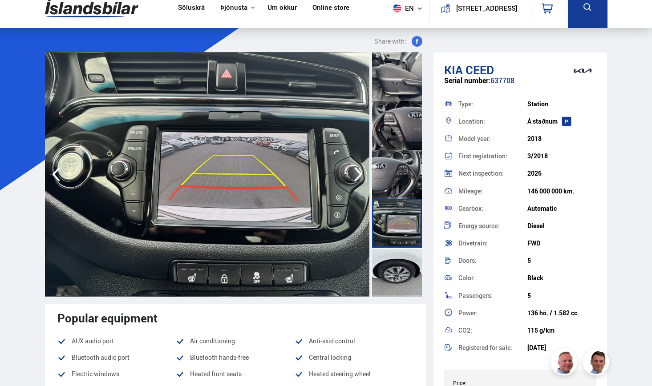
scroll to position [843, 0]
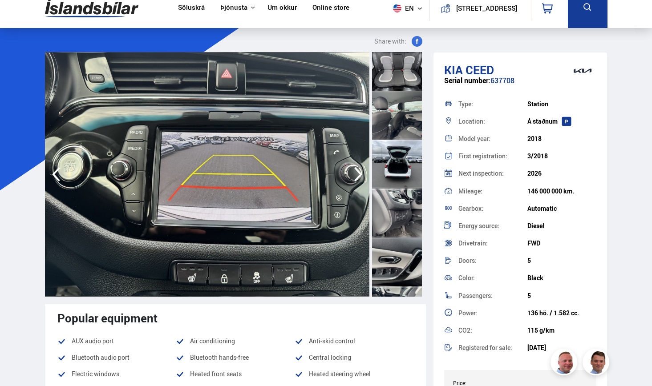
click at [392, 168] on div at bounding box center [397, 164] width 50 height 49
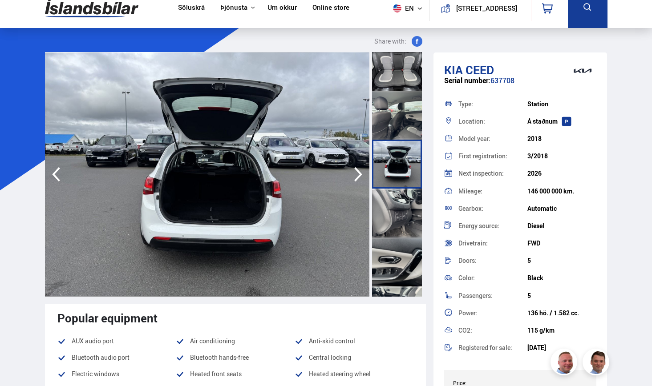
click at [391, 137] on div at bounding box center [397, 115] width 50 height 49
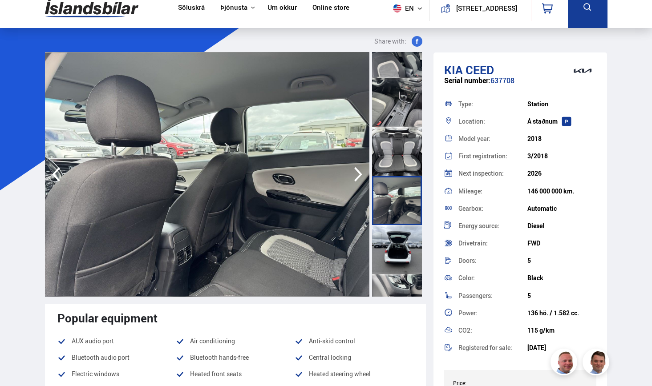
scroll to position [737, 0]
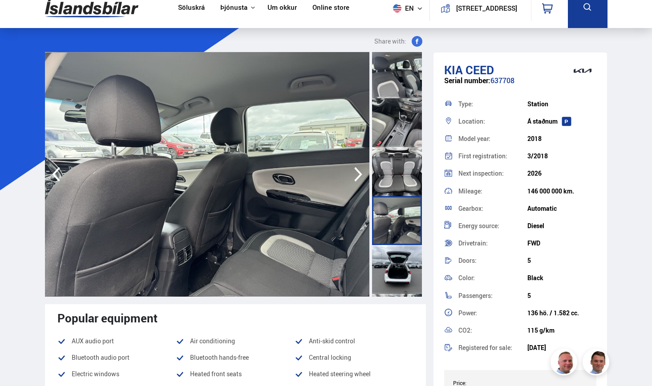
click at [392, 117] on div at bounding box center [397, 122] width 50 height 49
